Goal: Task Accomplishment & Management: Manage account settings

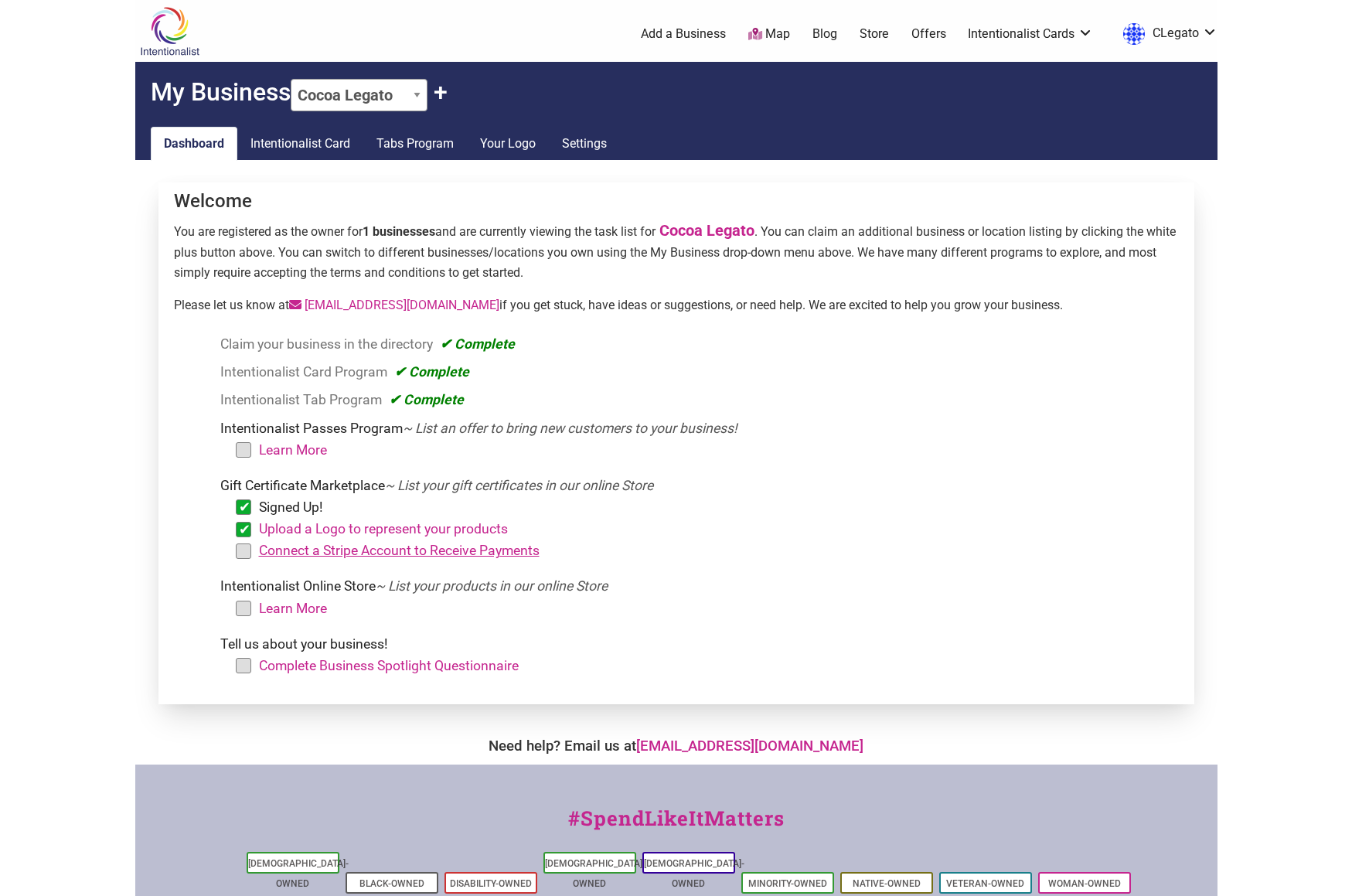
click at [535, 551] on link "Connect a Stripe Account to Receive Payments" at bounding box center [398, 550] width 280 height 16
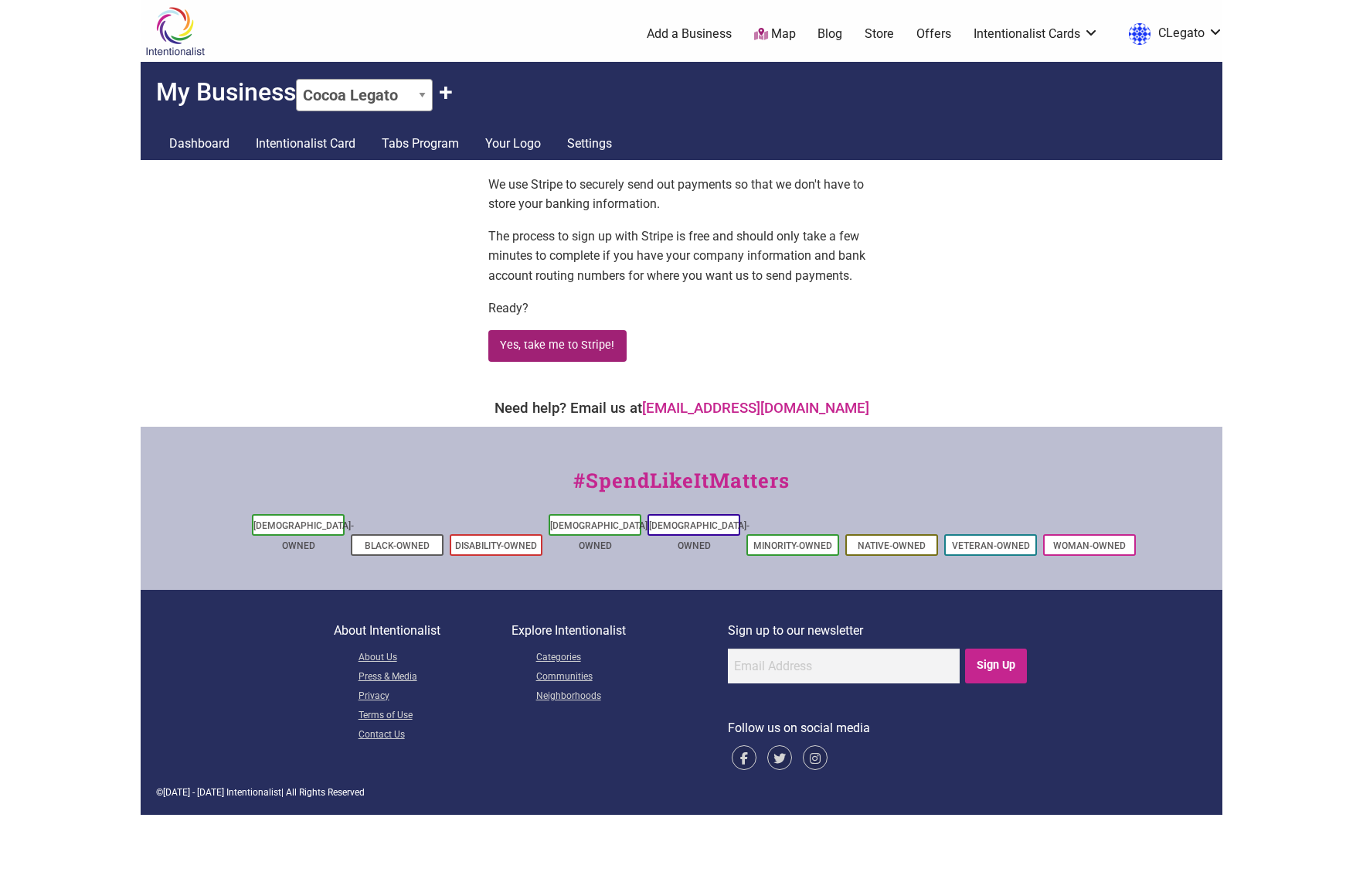
click at [569, 342] on button "Yes, take me to Stripe!" at bounding box center [558, 346] width 138 height 32
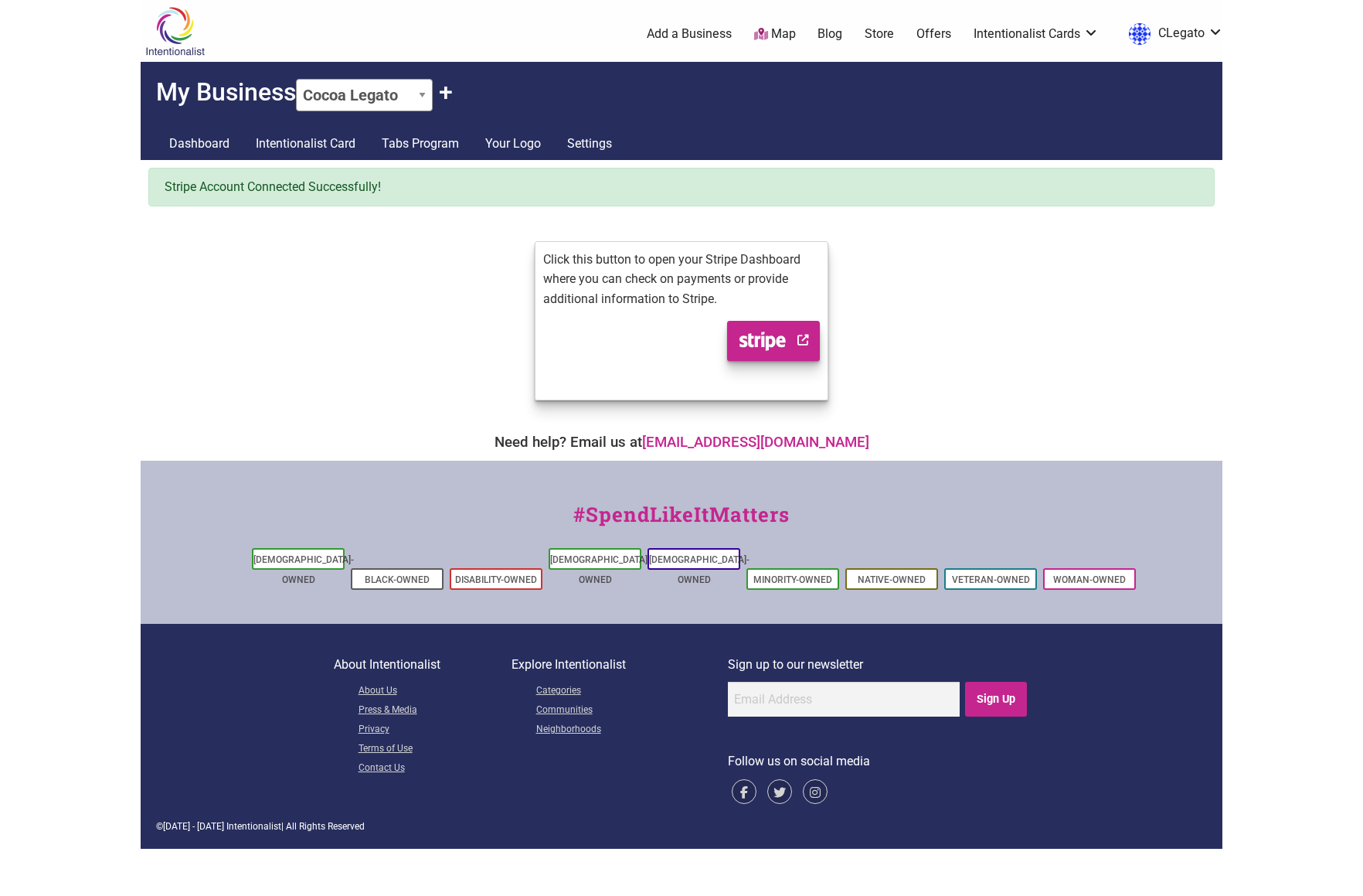
click at [222, 91] on h2 "My Business Cocoa Legato + Claim Another +" at bounding box center [682, 86] width 1082 height 49
click at [210, 145] on link "Dashboard" at bounding box center [199, 143] width 86 height 34
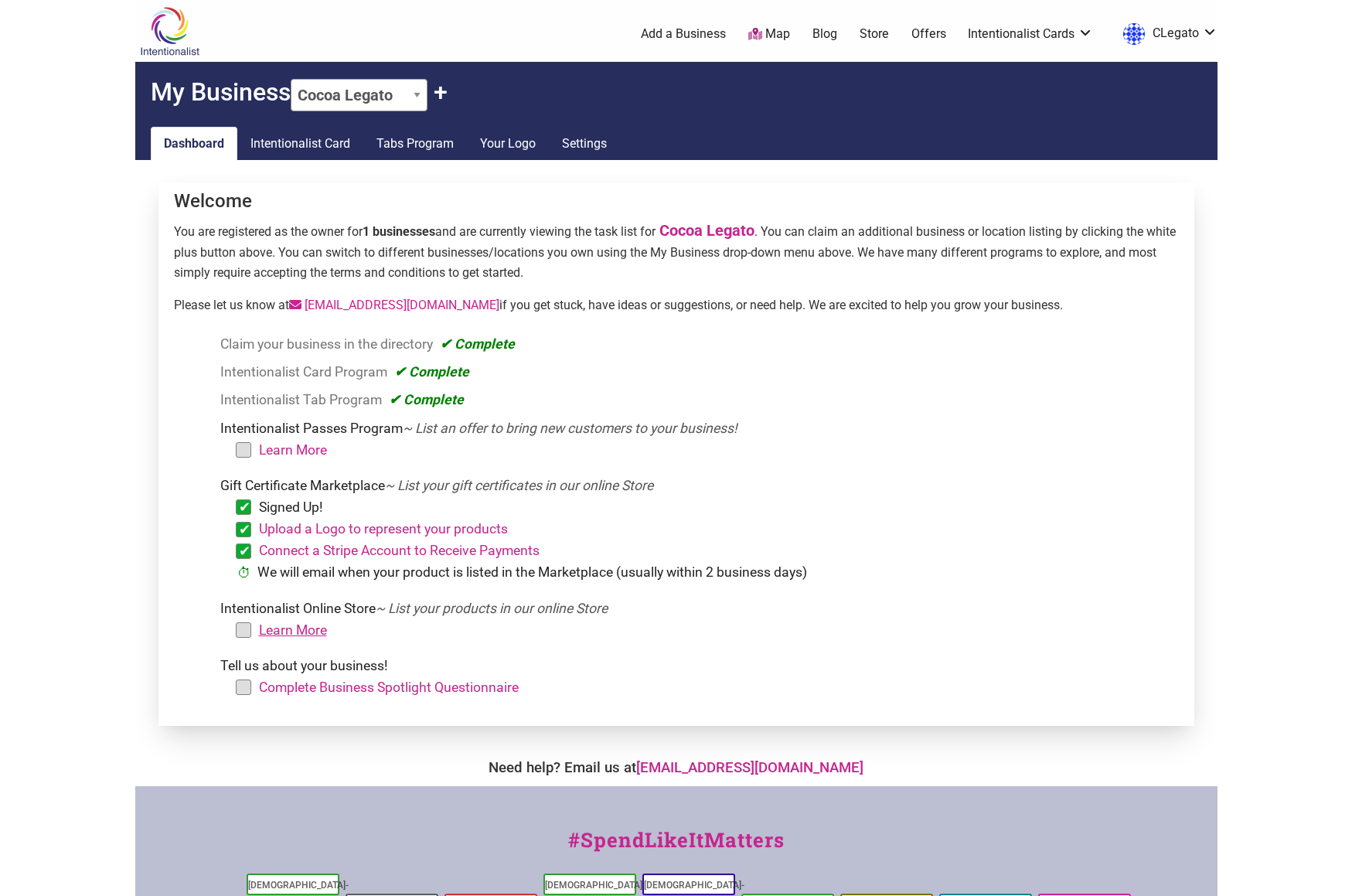
click at [272, 632] on link "Learn More" at bounding box center [293, 629] width 68 height 16
